Goal: Information Seeking & Learning: Find specific fact

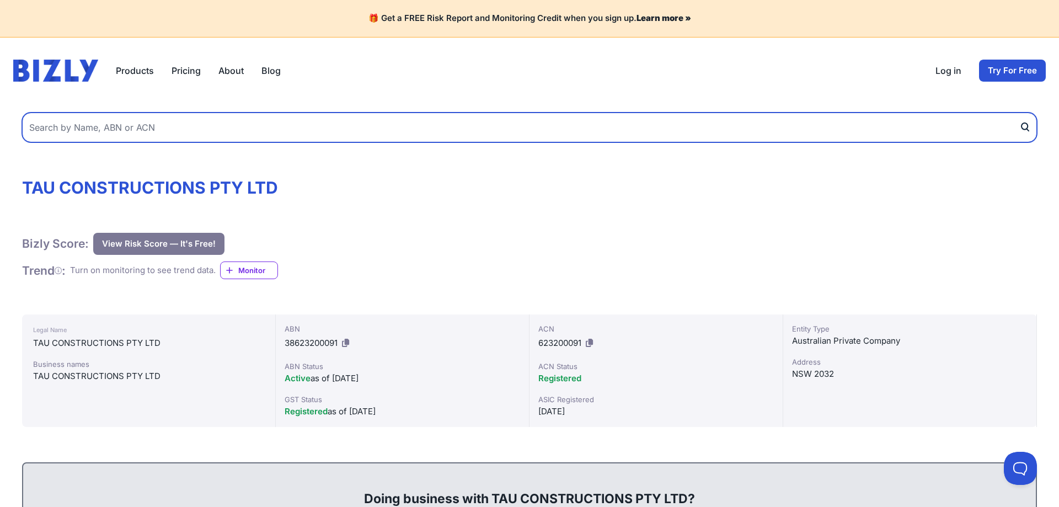
click at [98, 127] on input "text" at bounding box center [529, 128] width 1015 height 30
type input "TREE PROTECTION [GEOGRAPHIC_DATA]"
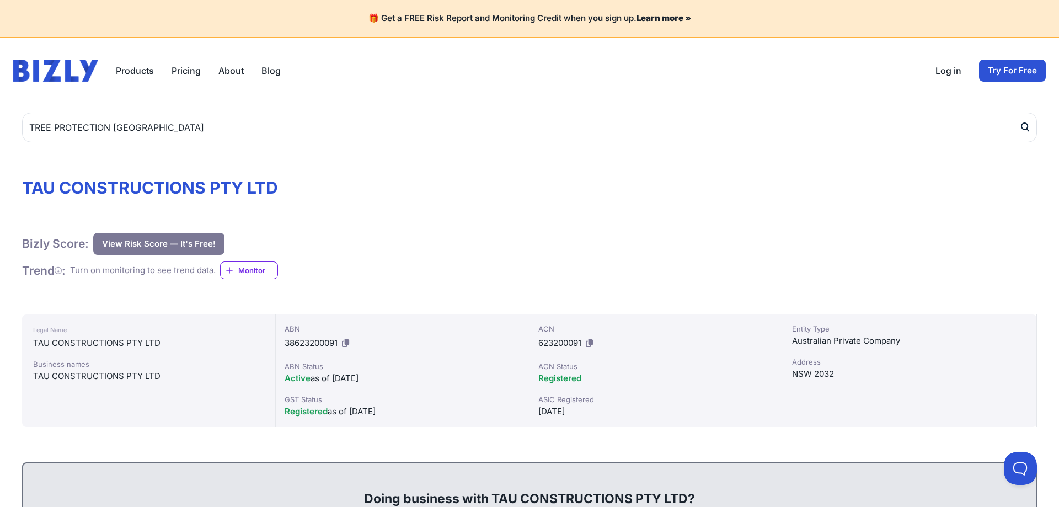
click at [1023, 126] on icon "submit" at bounding box center [1024, 127] width 11 height 12
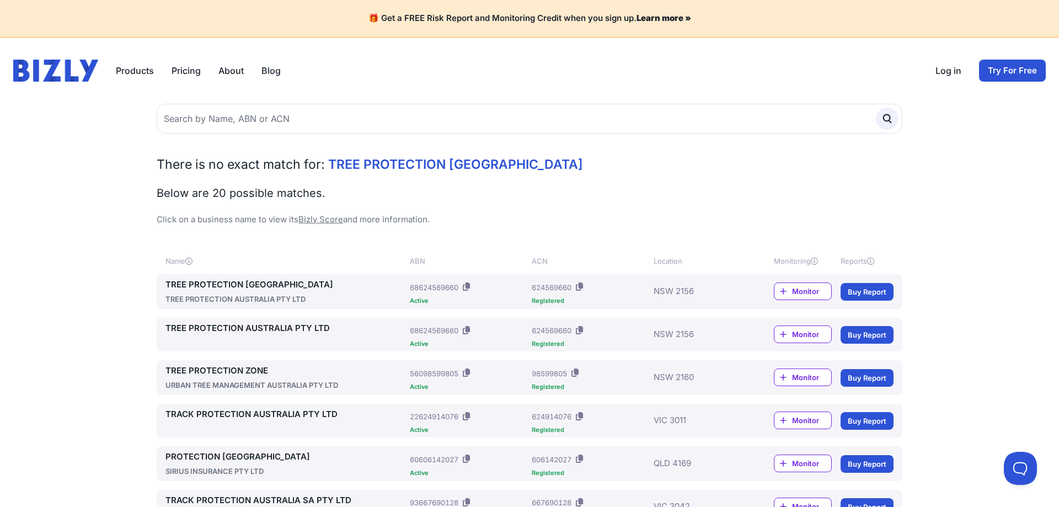
click at [256, 287] on link "TREE PROTECTION [GEOGRAPHIC_DATA]" at bounding box center [285, 285] width 240 height 13
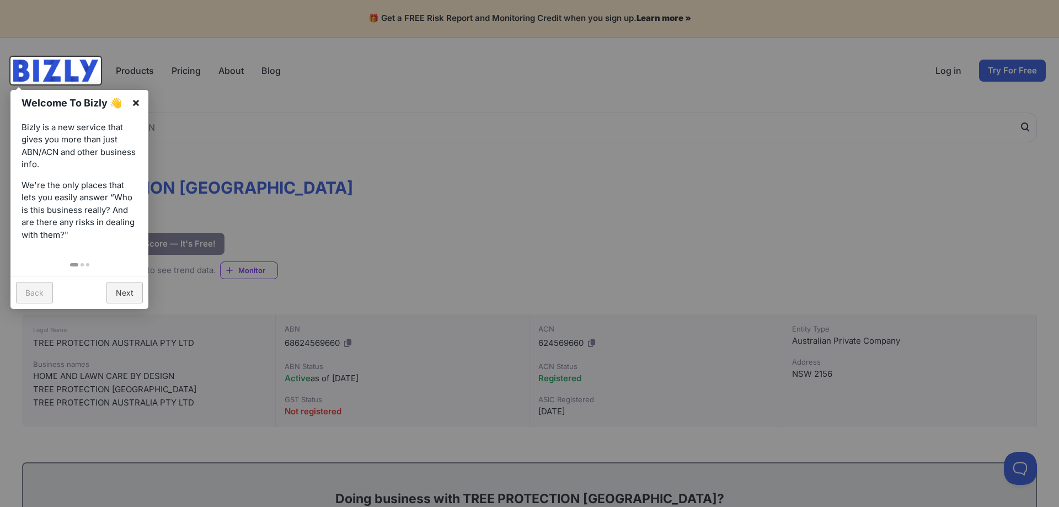
click at [136, 98] on link "×" at bounding box center [136, 102] width 25 height 25
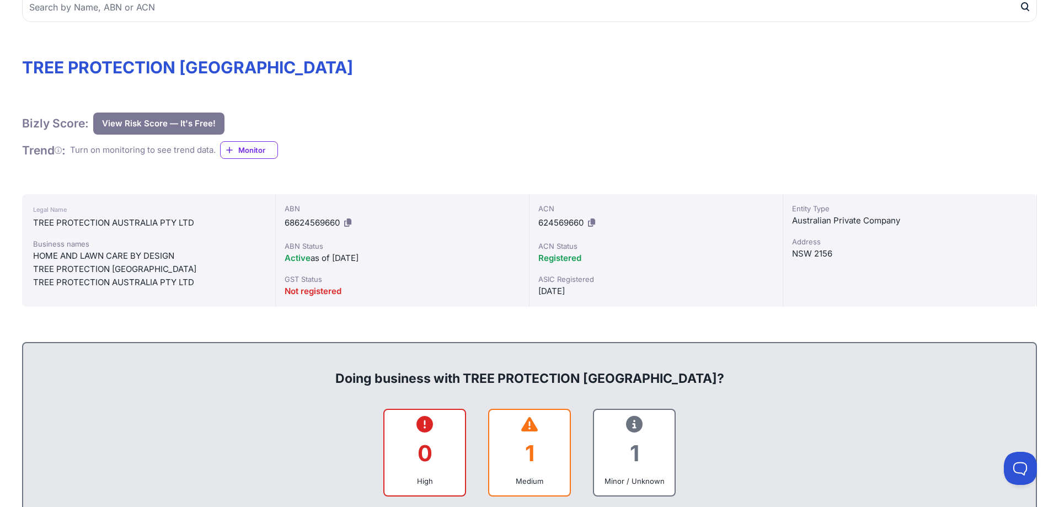
scroll to position [345, 0]
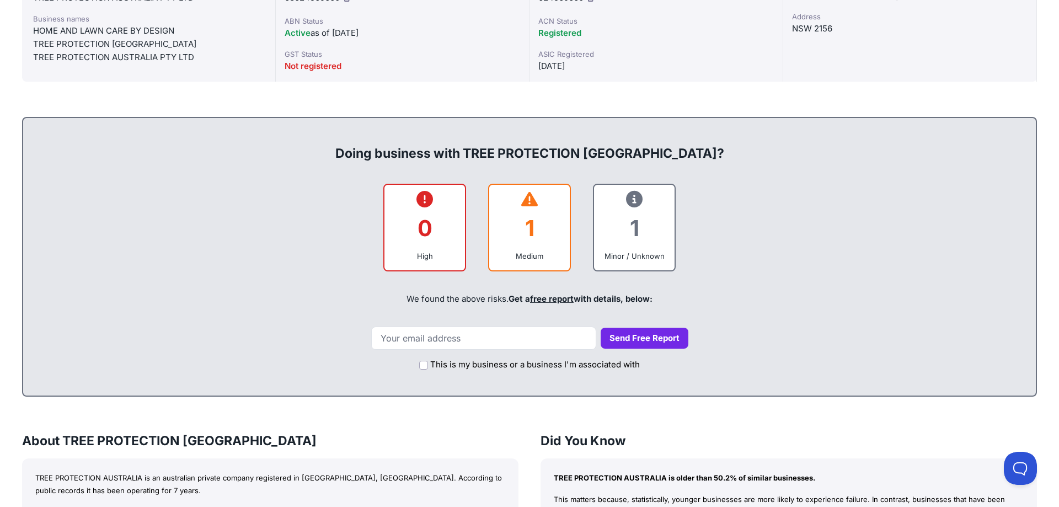
click at [517, 233] on div "1" at bounding box center [529, 228] width 63 height 45
click at [555, 299] on link "free report" at bounding box center [552, 298] width 44 height 10
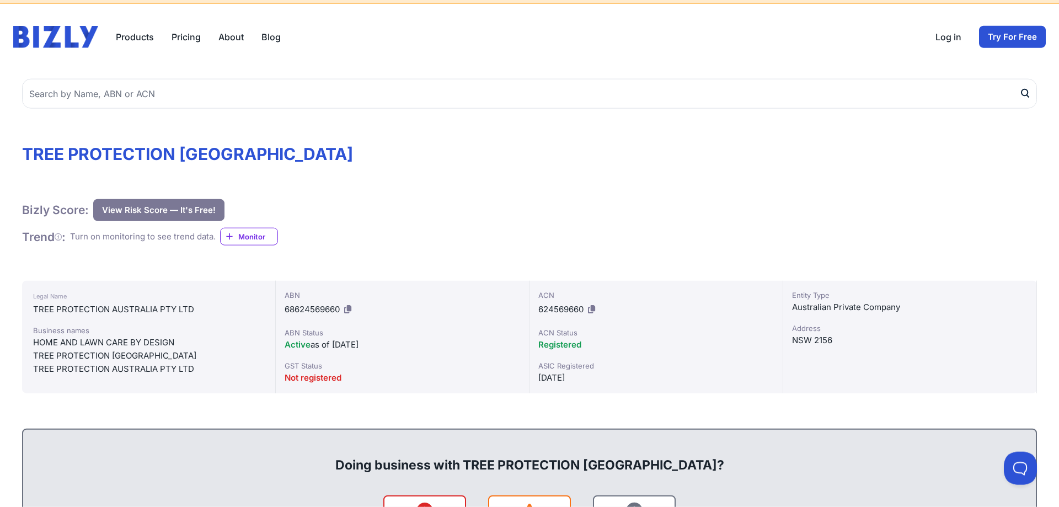
scroll to position [8, 0]
